Goal: Task Accomplishment & Management: Use online tool/utility

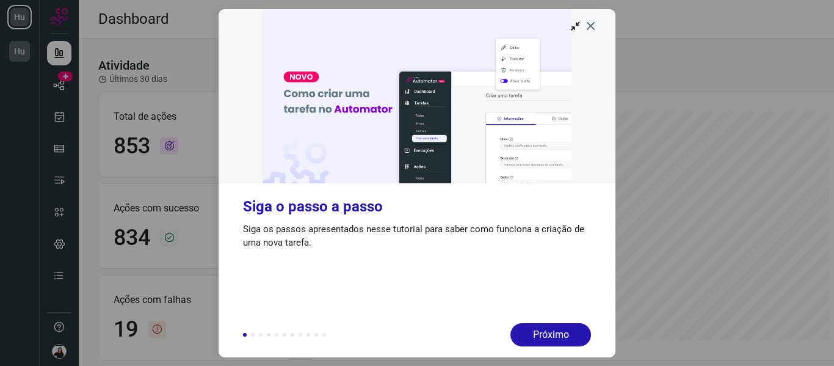
click at [594, 31] on icon at bounding box center [591, 26] width 12 height 12
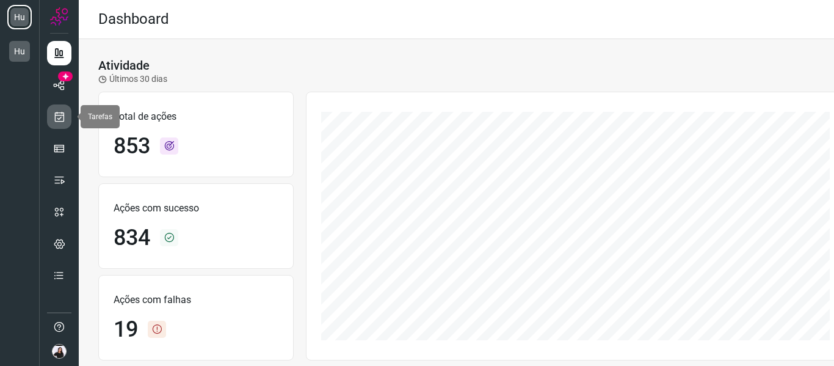
click at [63, 113] on icon at bounding box center [59, 117] width 13 height 12
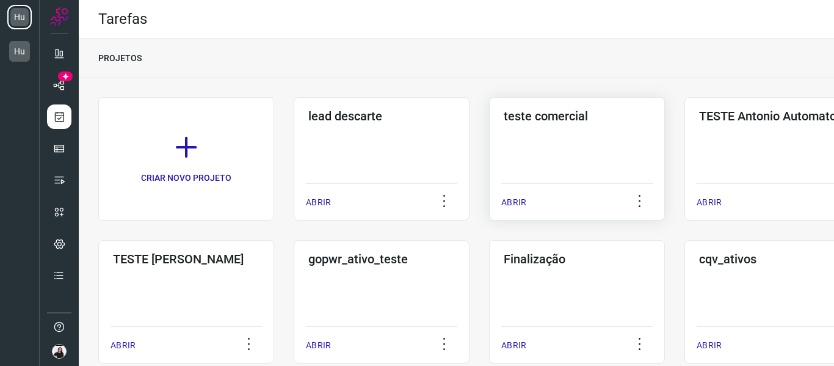
drag, startPoint x: 470, startPoint y: 140, endPoint x: 509, endPoint y: 141, distance: 38.5
click at [471, 140] on div "CRIAR NOVO PROJETO lead descarte ABRIR teste comercial ABRIR TESTE Antonio Auto…" at bounding box center [456, 373] width 716 height 552
click at [522, 141] on div "teste comercial ABRIR" at bounding box center [577, 158] width 176 height 123
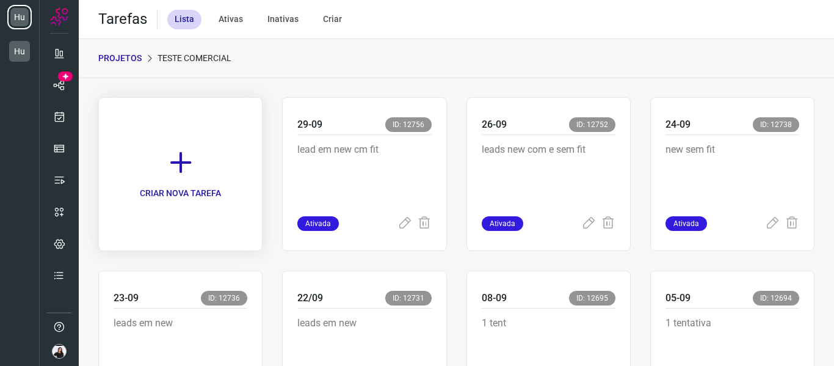
click at [211, 172] on link "CRIAR NOVA TAREFA" at bounding box center [180, 174] width 164 height 154
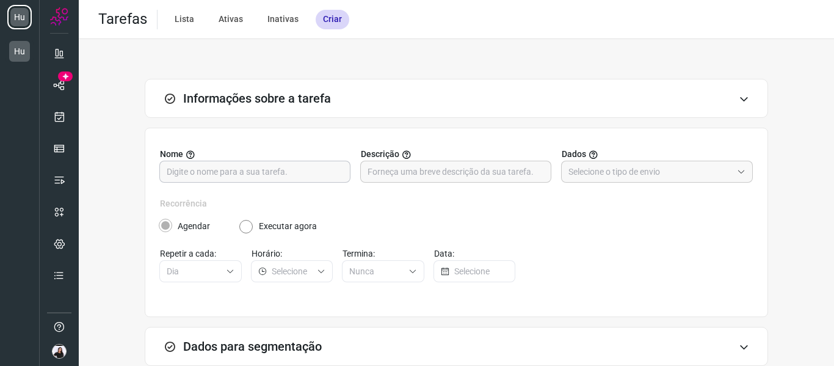
click at [286, 170] on input "text" at bounding box center [255, 171] width 177 height 21
type input "30-09"
click at [383, 167] on input "text" at bounding box center [456, 171] width 177 height 21
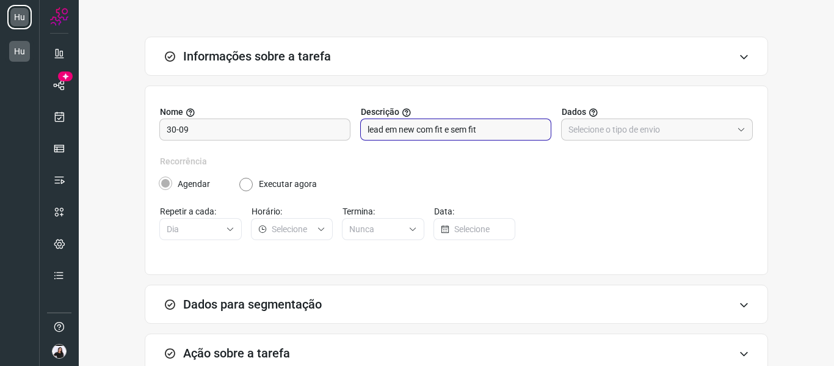
scroll to position [61, 0]
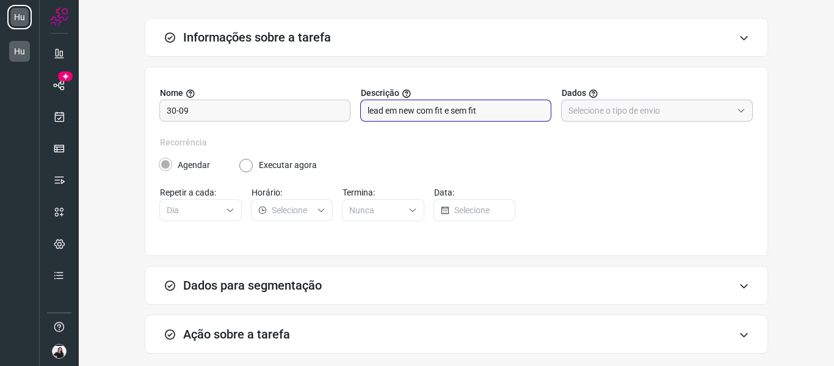
type input "lead em new com fit e sem fit"
click at [686, 112] on input "text" at bounding box center [651, 110] width 164 height 21
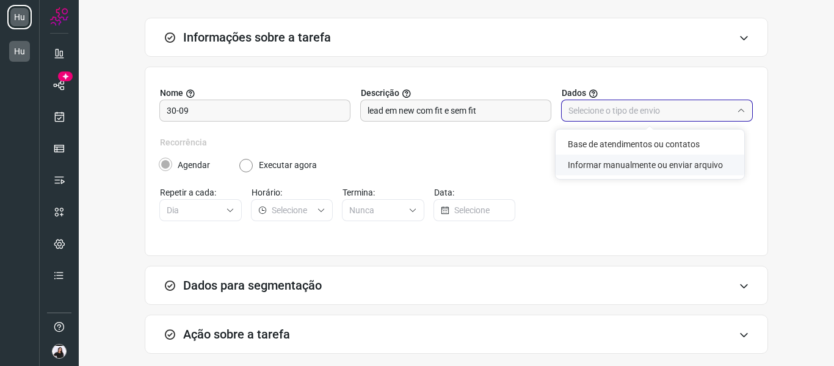
click at [668, 166] on li "Informar manualmente ou enviar arquivo" at bounding box center [650, 165] width 189 height 21
type input "Informar manualmente ou enviar arquivo"
radio input "false"
radio input "true"
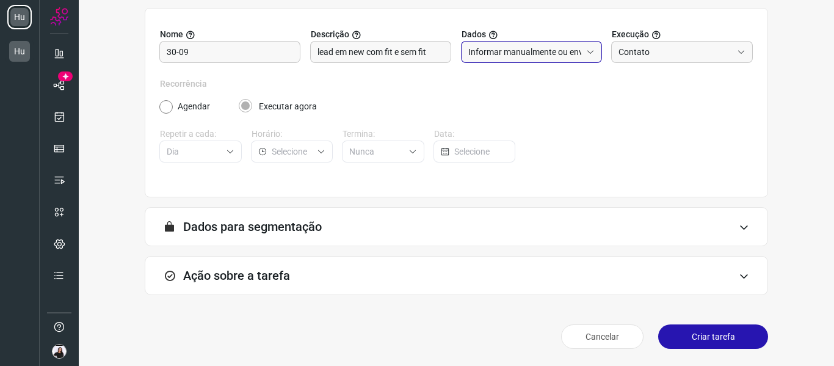
click at [281, 270] on h3 "Ação sobre a tarefa" at bounding box center [236, 275] width 107 height 15
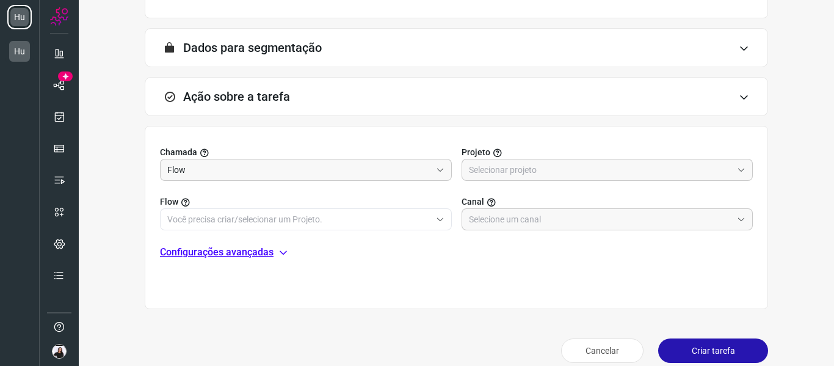
scroll to position [313, 0]
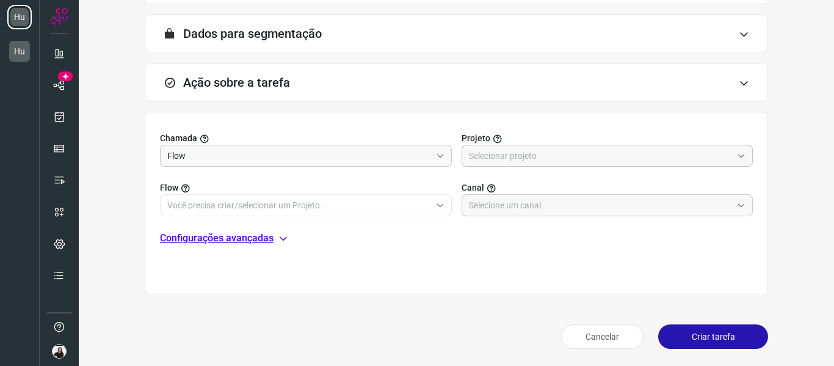
click at [555, 153] on input "text" at bounding box center [601, 155] width 264 height 21
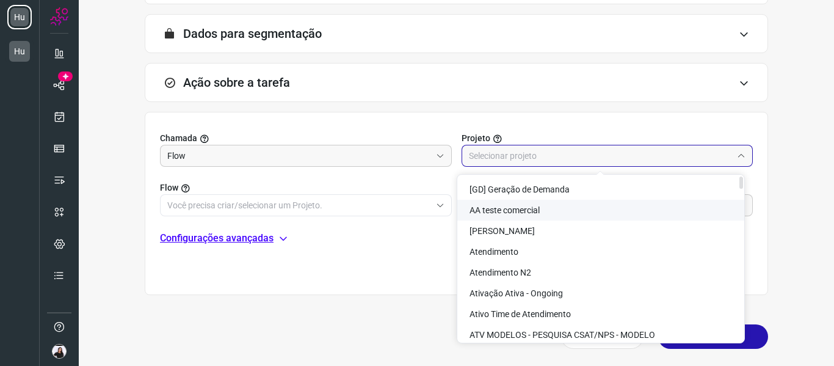
click at [546, 210] on li "AA teste comercial" at bounding box center [600, 210] width 287 height 21
type input "AA teste comercial"
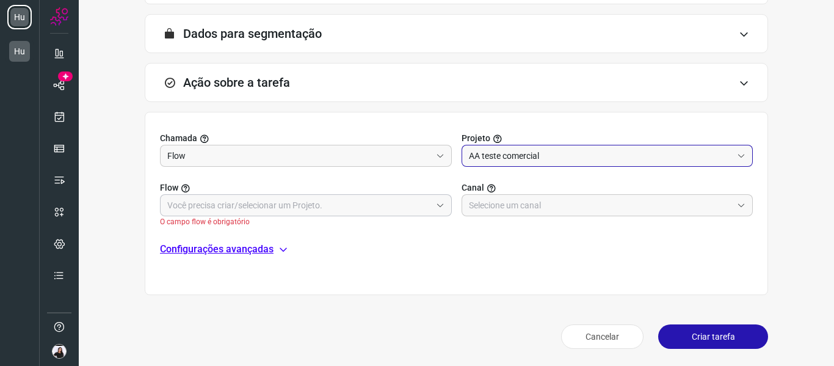
click at [346, 199] on input "text" at bounding box center [299, 205] width 264 height 21
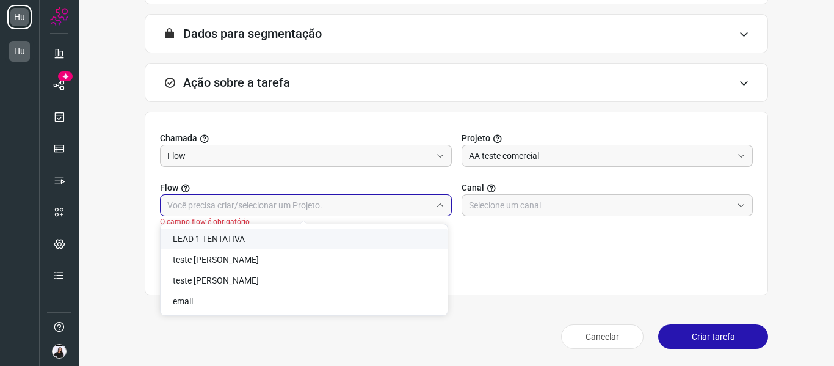
click at [247, 231] on li "LEAD 1 TENTATIVA" at bounding box center [304, 238] width 287 height 21
type input "LEAD 1 TENTATIVA"
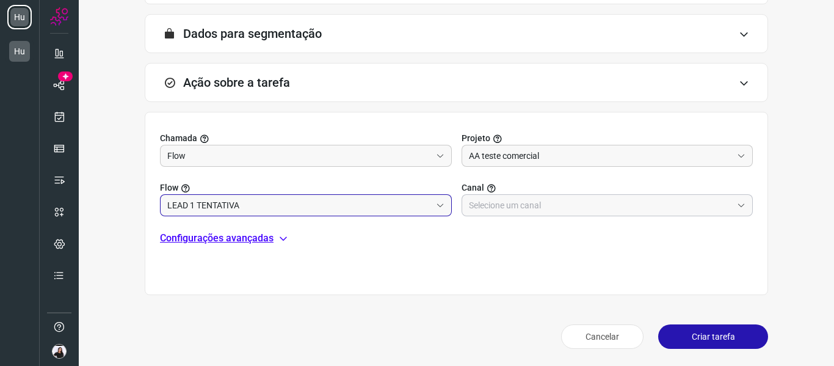
click at [575, 205] on input "text" at bounding box center [601, 205] width 264 height 21
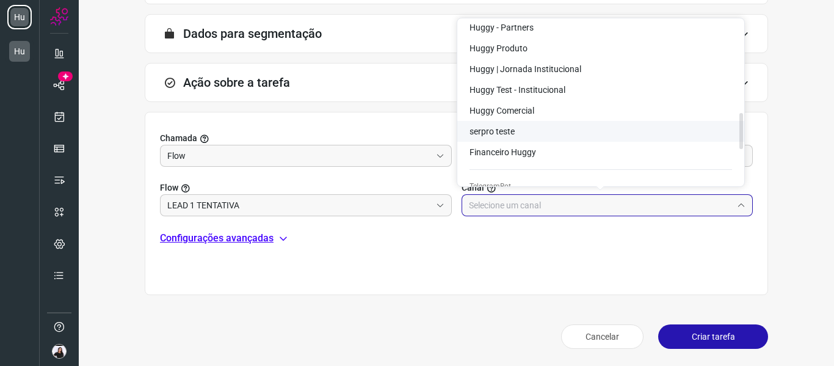
scroll to position [428, 0]
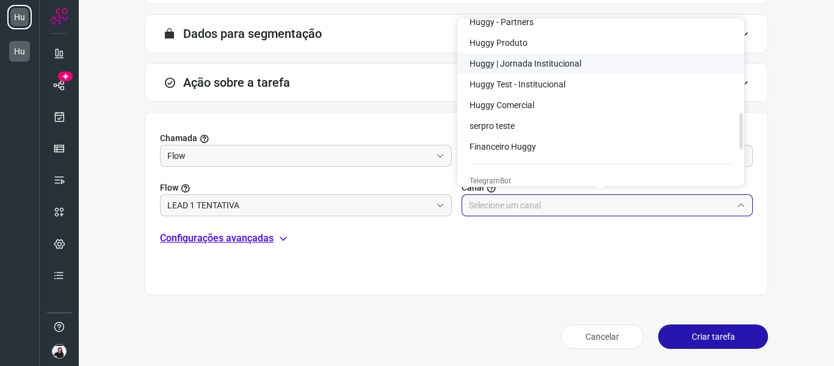
click at [558, 63] on span "Huggy | Jornada Institucional" at bounding box center [526, 64] width 112 height 10
type input "Huggy | Jornada Institucional"
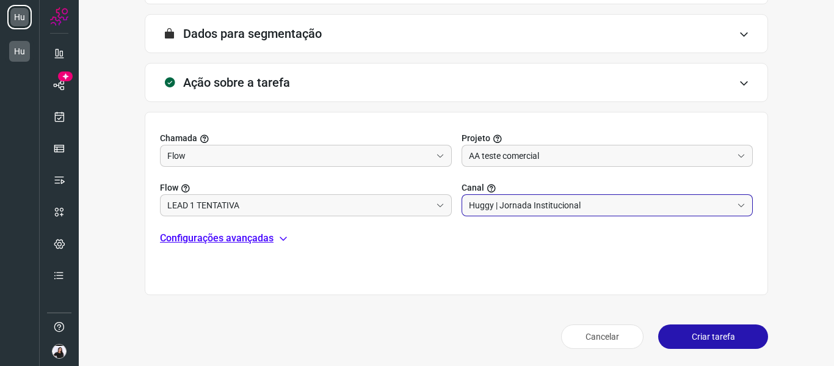
click at [691, 330] on button "Criar tarefa" at bounding box center [713, 336] width 110 height 24
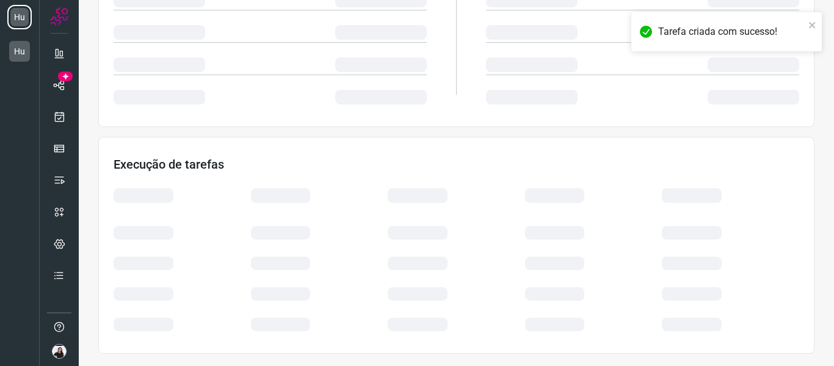
scroll to position [265, 0]
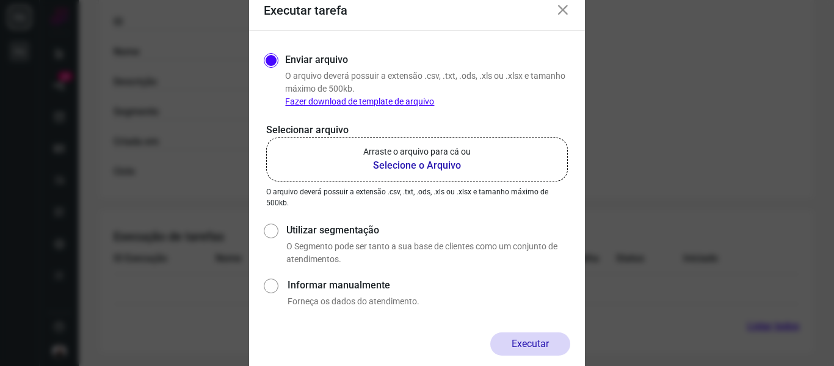
click at [442, 170] on b "Selecione o Arquivo" at bounding box center [417, 165] width 108 height 15
click at [0, 0] on input "Arraste o arquivo para cá ou Selecione o Arquivo" at bounding box center [0, 0] width 0 height 0
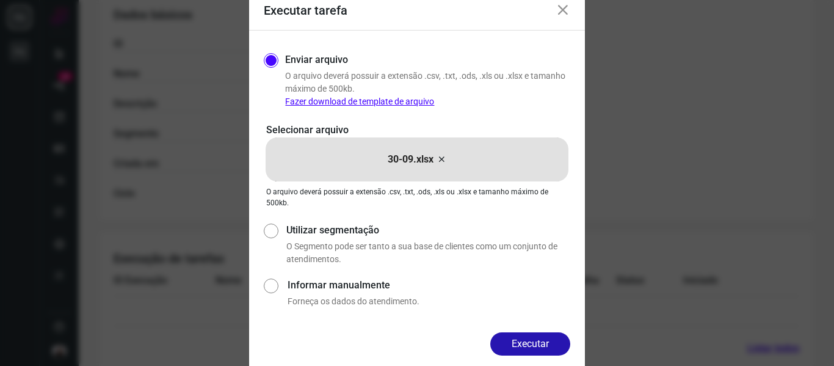
scroll to position [204, 0]
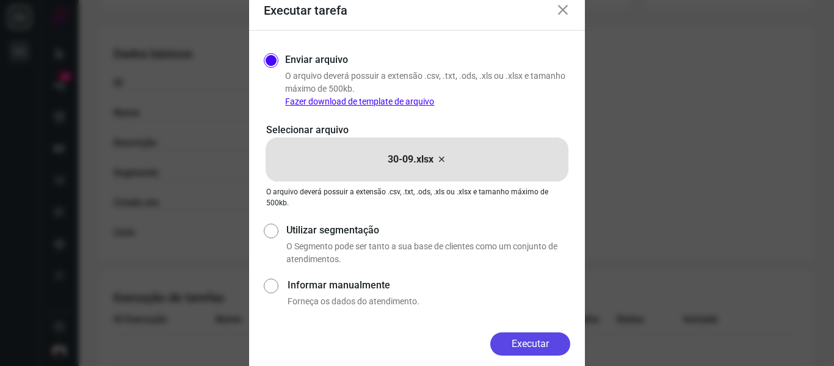
click at [547, 337] on button "Executar" at bounding box center [530, 343] width 80 height 23
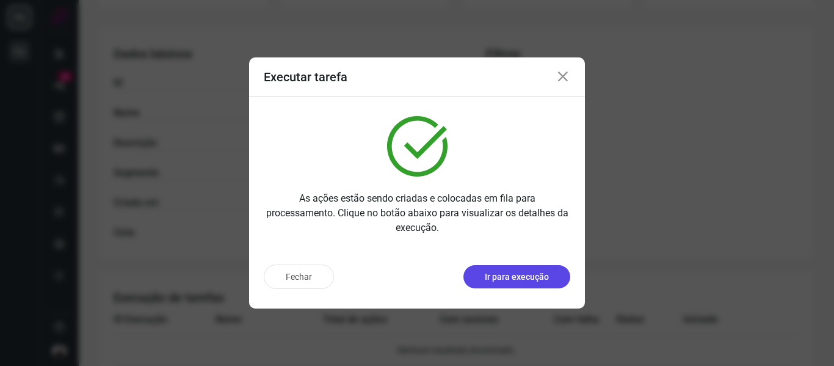
click at [506, 282] on p "Ir para execução" at bounding box center [517, 277] width 64 height 13
